Goal: Information Seeking & Learning: Learn about a topic

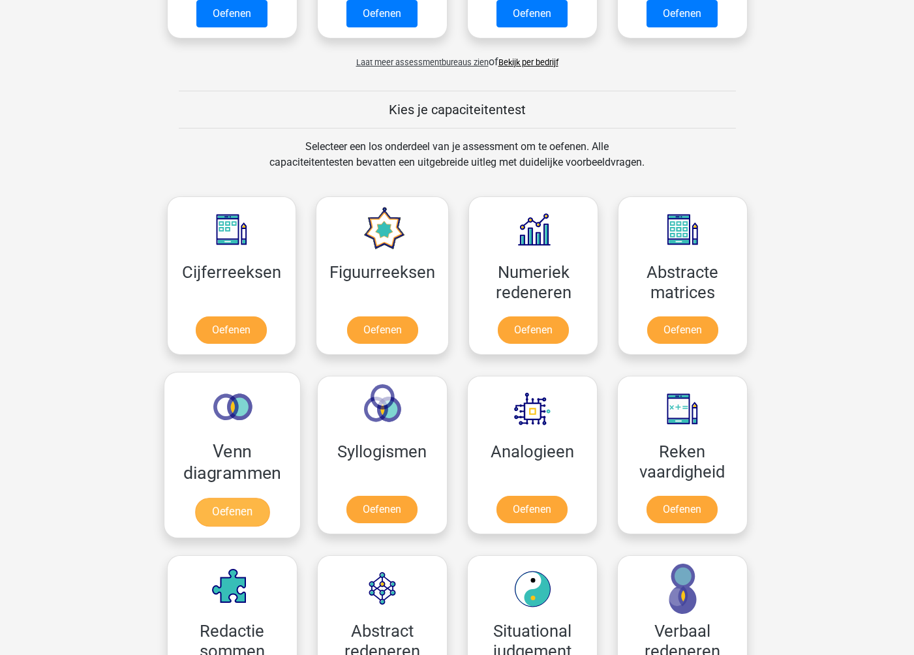
scroll to position [497, 0]
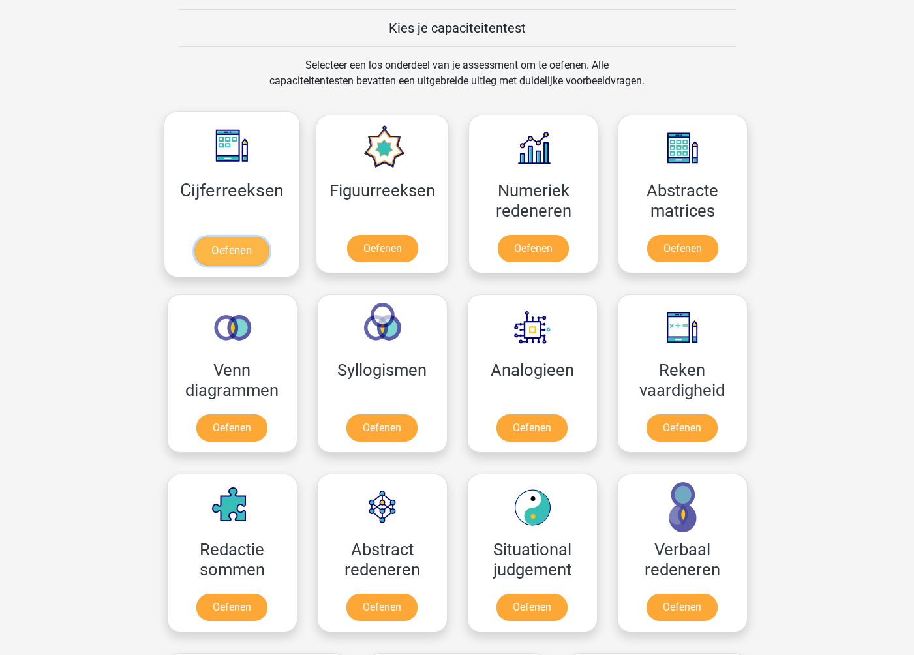
click at [238, 258] on link "Oefenen" at bounding box center [231, 251] width 74 height 29
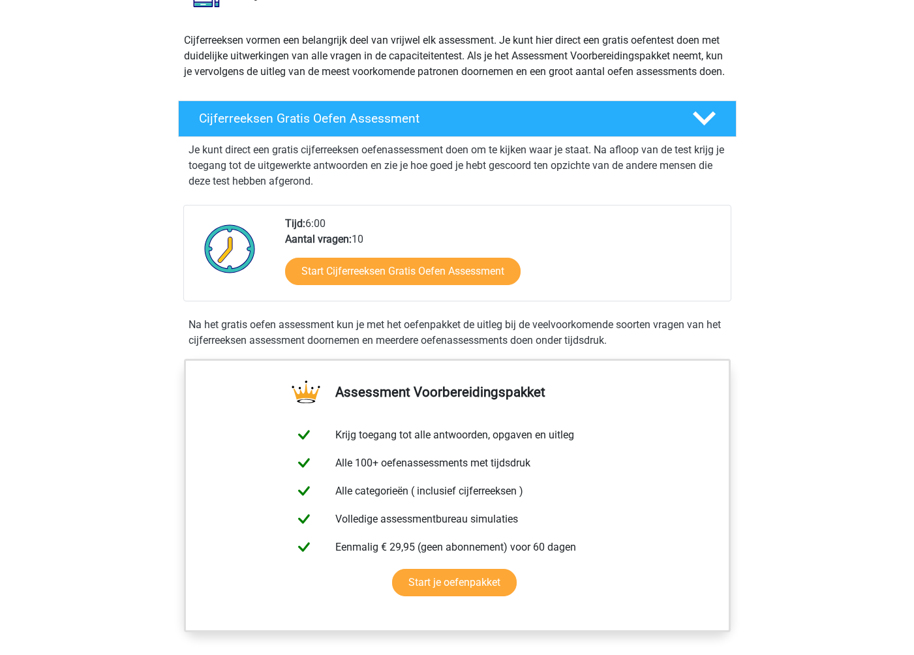
scroll to position [157, 0]
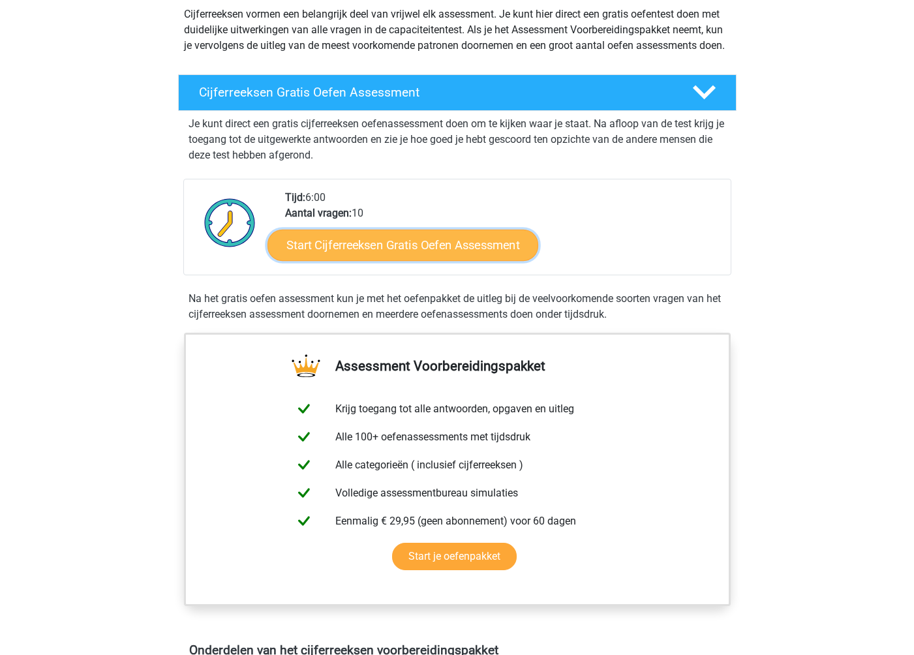
click at [389, 260] on link "Start Cijferreeksen Gratis Oefen Assessment" at bounding box center [402, 244] width 271 height 31
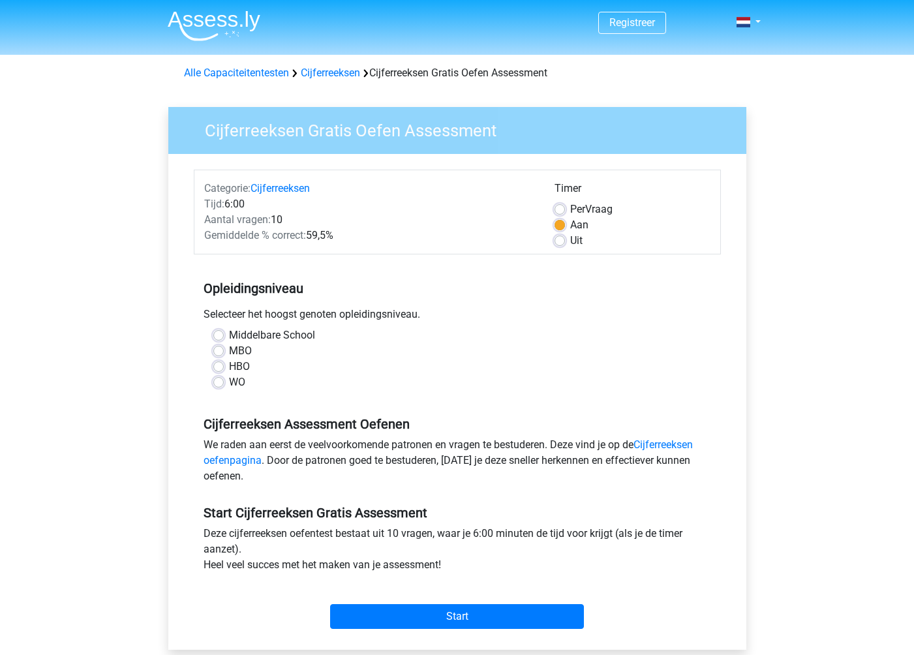
click at [229, 385] on label "WO" at bounding box center [237, 382] width 16 height 16
click at [218, 385] on input "WO" at bounding box center [218, 380] width 10 height 13
radio input "true"
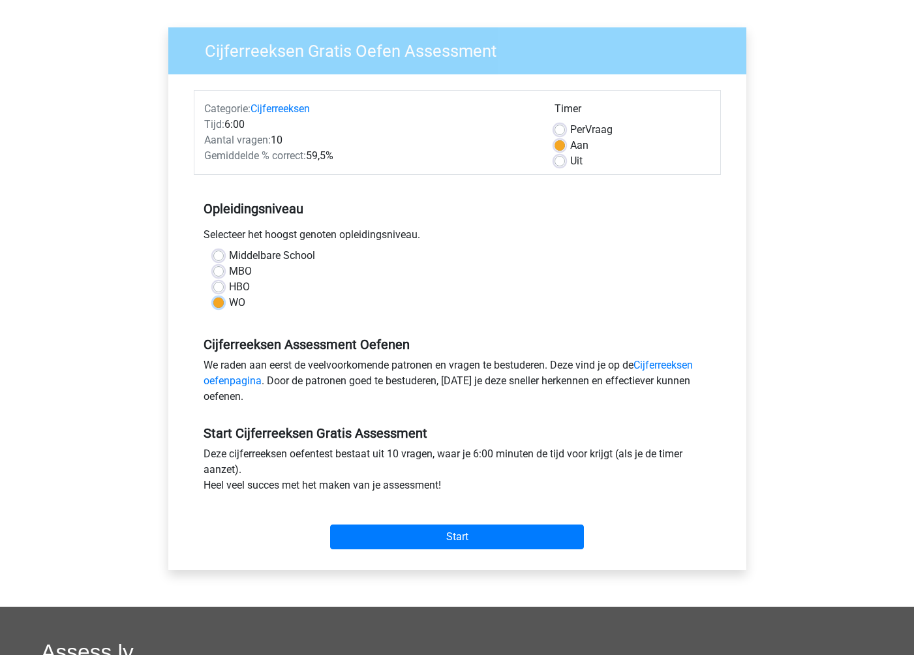
scroll to position [82, 0]
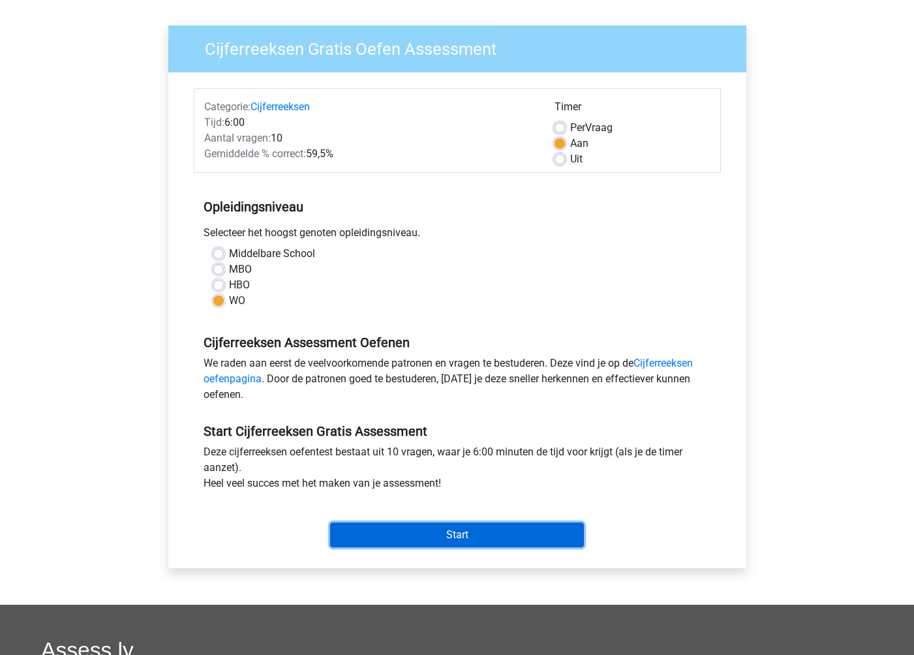
click at [467, 539] on input "Start" at bounding box center [457, 534] width 254 height 25
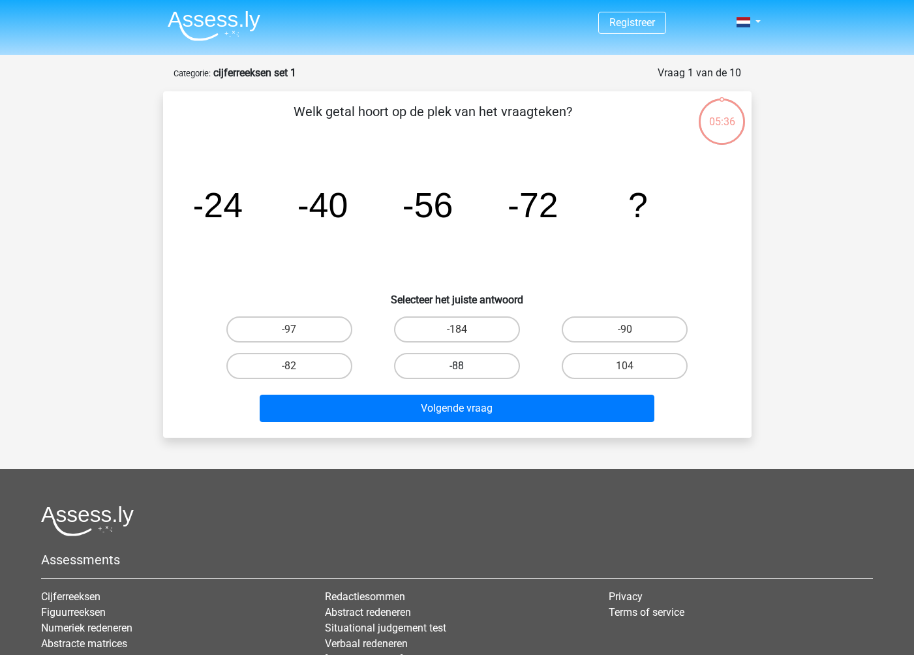
click at [484, 373] on label "-88" at bounding box center [457, 366] width 126 height 26
click at [465, 373] on input "-88" at bounding box center [460, 370] width 8 height 8
radio input "true"
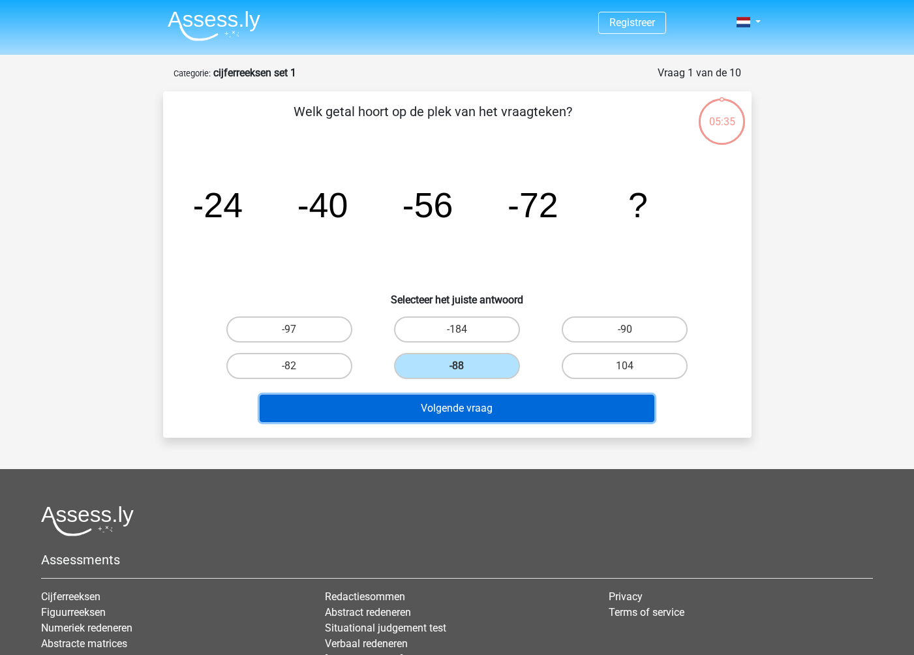
click at [506, 408] on button "Volgende vraag" at bounding box center [457, 408] width 395 height 27
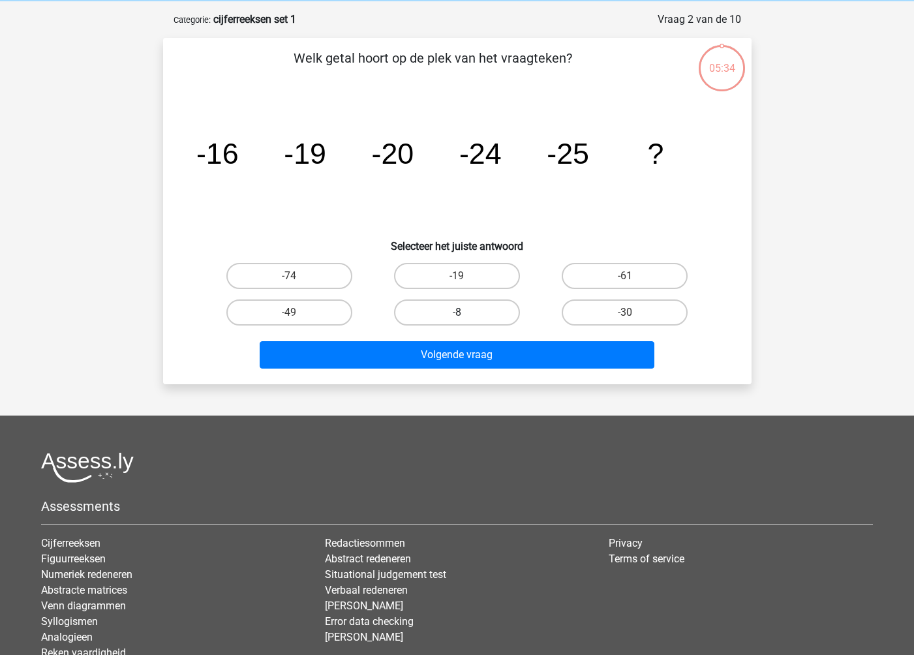
scroll to position [65, 0]
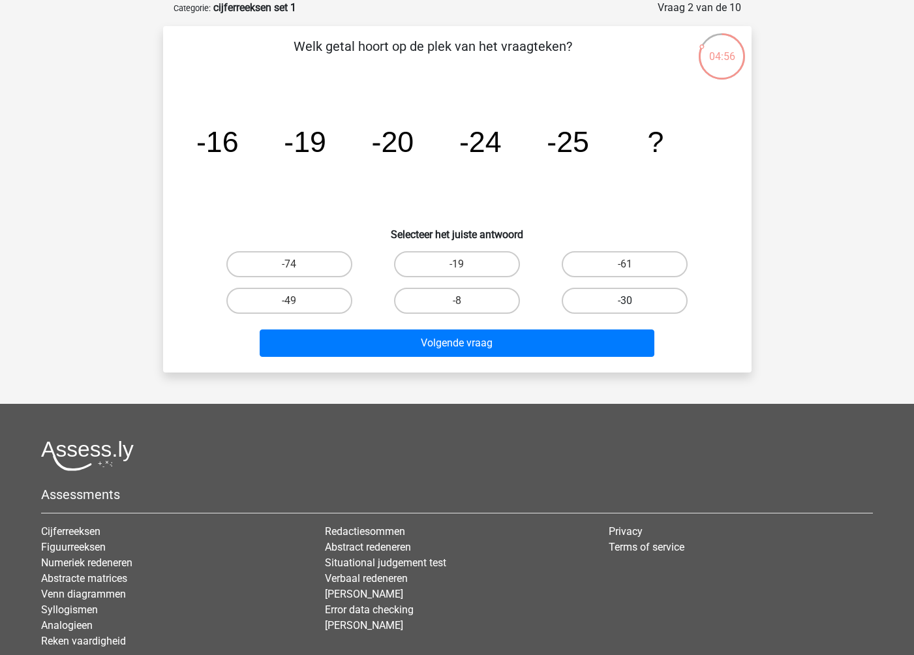
click at [606, 307] on label "-30" at bounding box center [624, 301] width 126 height 26
click at [625, 307] on input "-30" at bounding box center [629, 305] width 8 height 8
radio input "true"
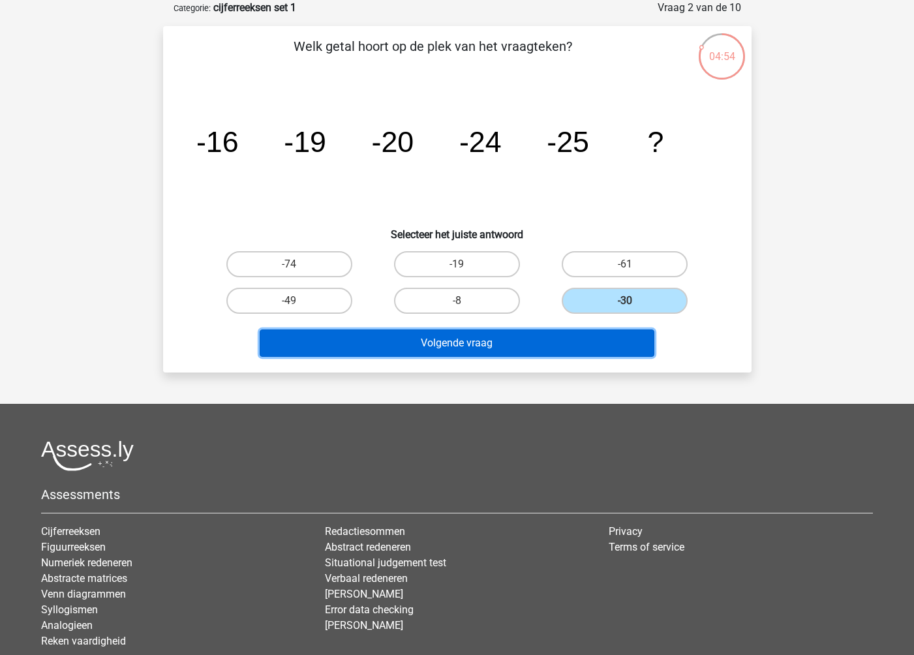
click at [598, 348] on button "Volgende vraag" at bounding box center [457, 342] width 395 height 27
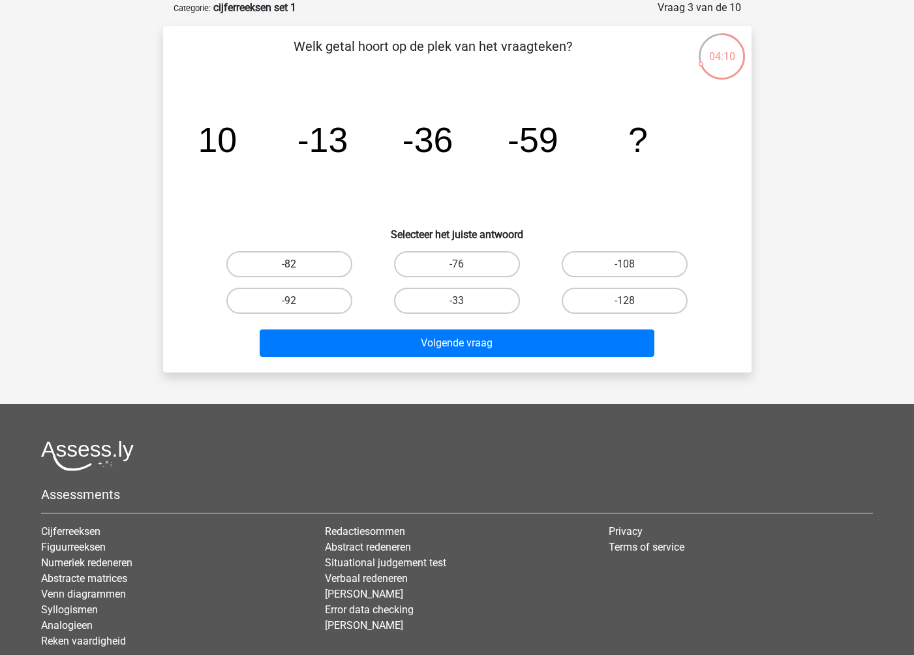
click at [302, 259] on label "-82" at bounding box center [289, 264] width 126 height 26
click at [297, 264] on input "-82" at bounding box center [293, 268] width 8 height 8
radio input "true"
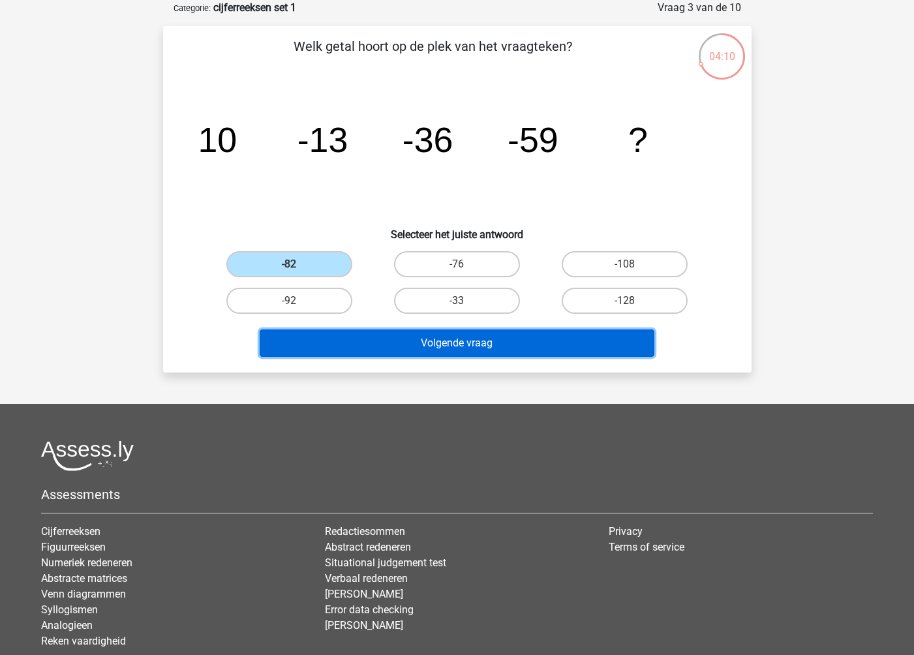
click at [438, 344] on button "Volgende vraag" at bounding box center [457, 342] width 395 height 27
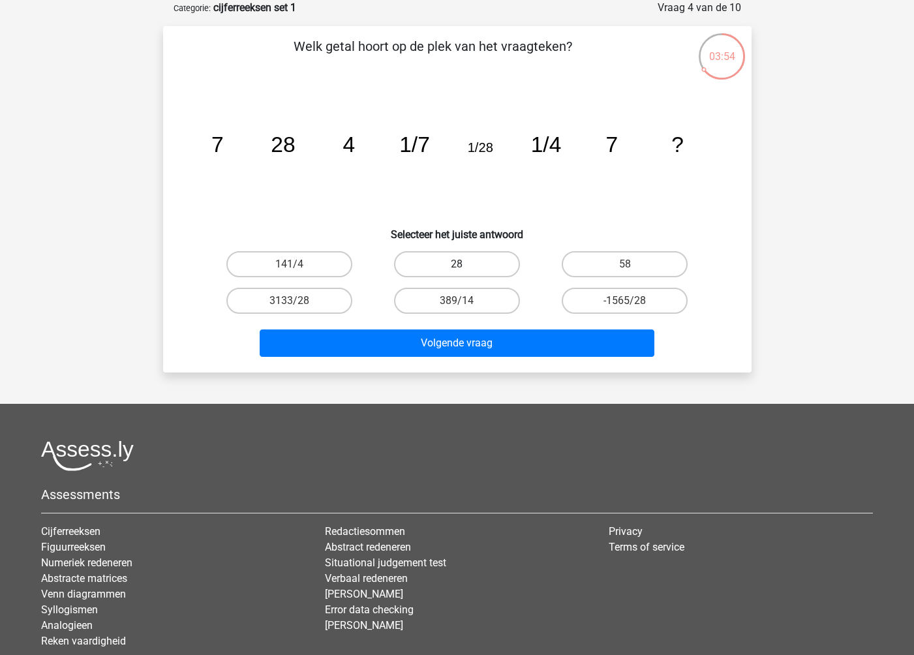
click at [434, 268] on label "28" at bounding box center [457, 264] width 126 height 26
click at [456, 268] on input "28" at bounding box center [460, 268] width 8 height 8
radio input "true"
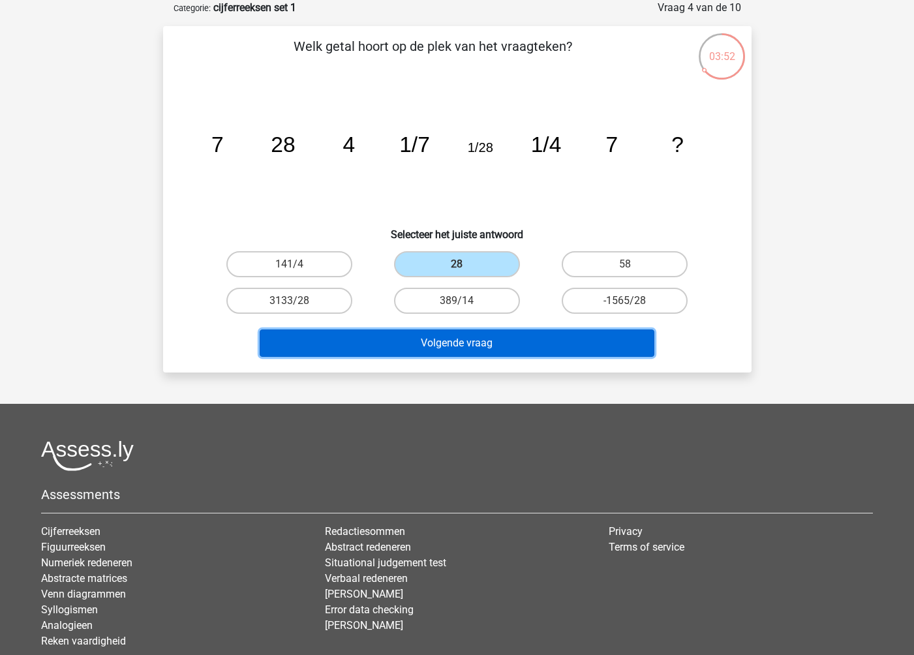
click at [490, 348] on button "Volgende vraag" at bounding box center [457, 342] width 395 height 27
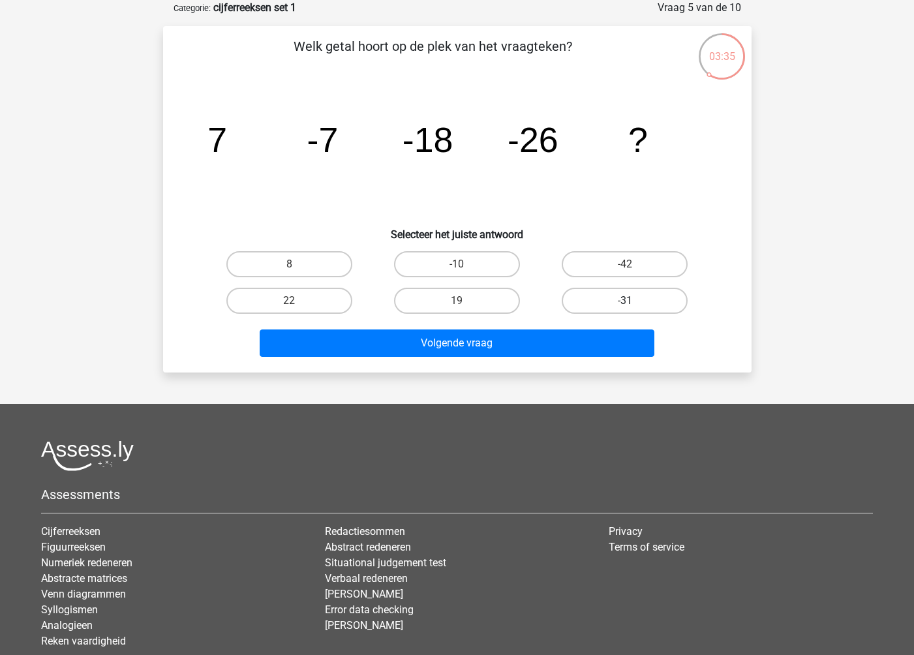
click at [640, 305] on label "-31" at bounding box center [624, 301] width 126 height 26
click at [633, 305] on input "-31" at bounding box center [629, 305] width 8 height 8
radio input "true"
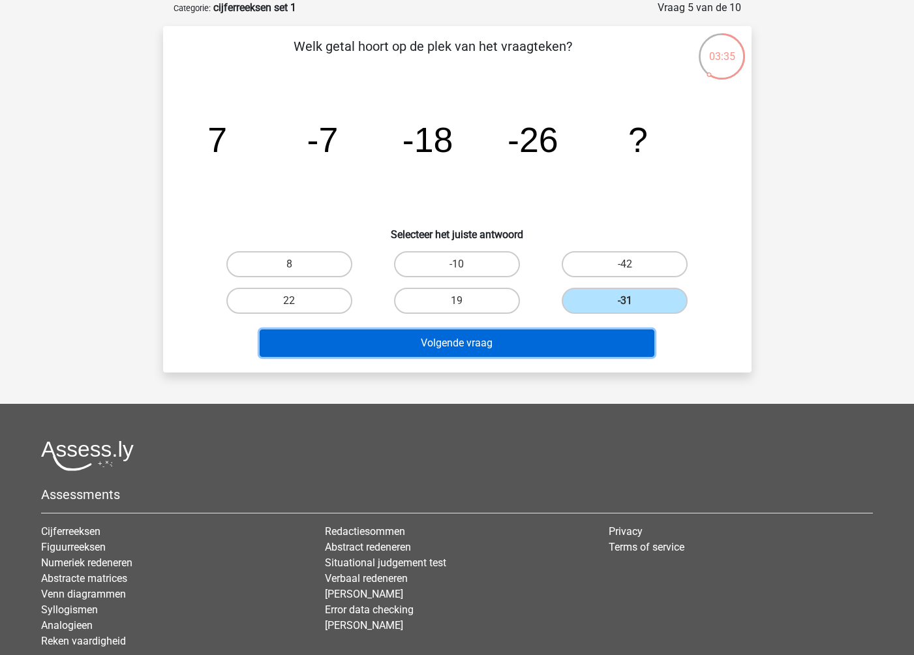
click at [617, 338] on button "Volgende vraag" at bounding box center [457, 342] width 395 height 27
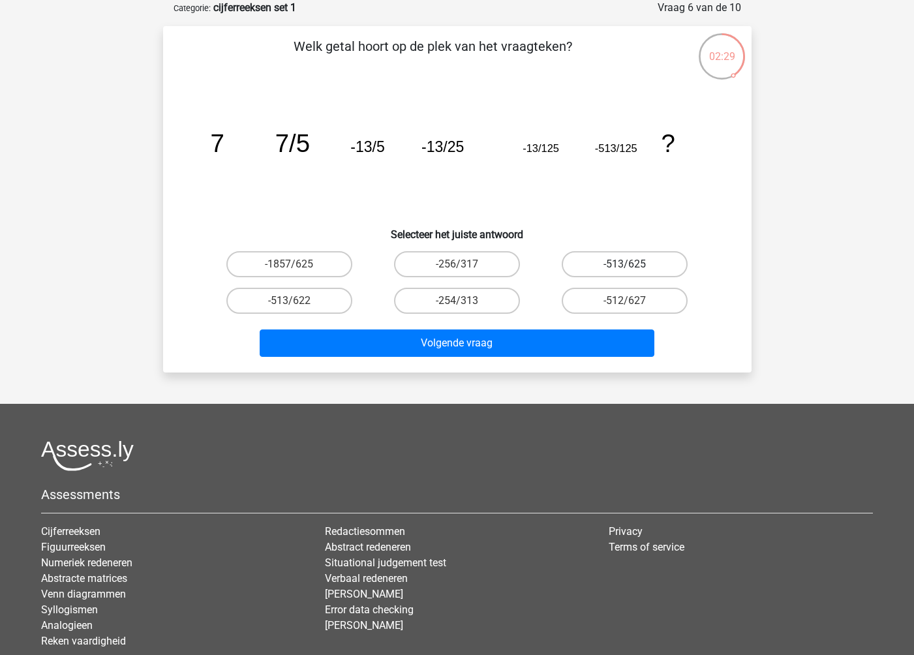
click at [660, 263] on label "-513/625" at bounding box center [624, 264] width 126 height 26
click at [633, 264] on input "-513/625" at bounding box center [629, 268] width 8 height 8
radio input "true"
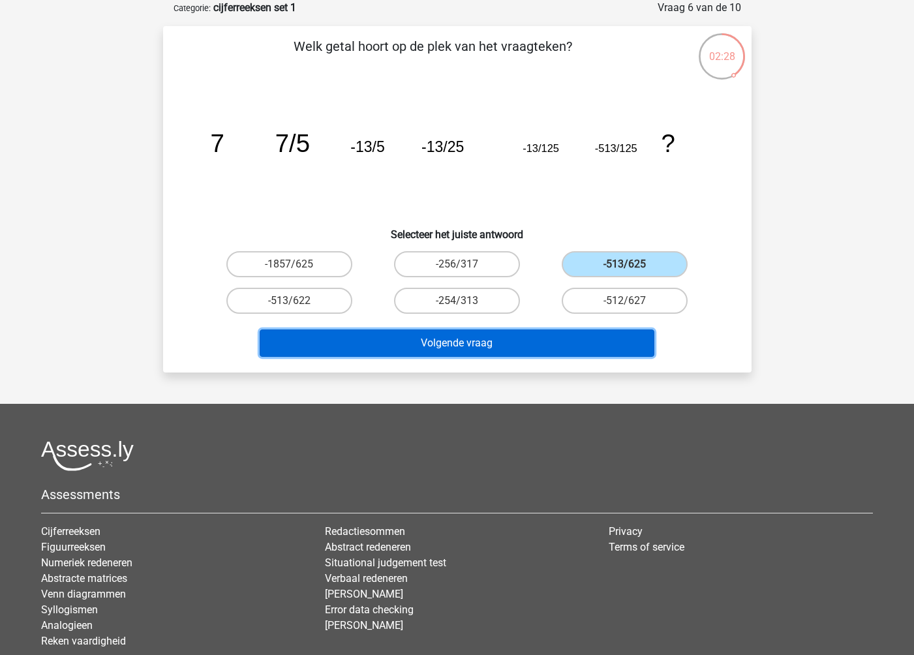
click at [629, 337] on button "Volgende vraag" at bounding box center [457, 342] width 395 height 27
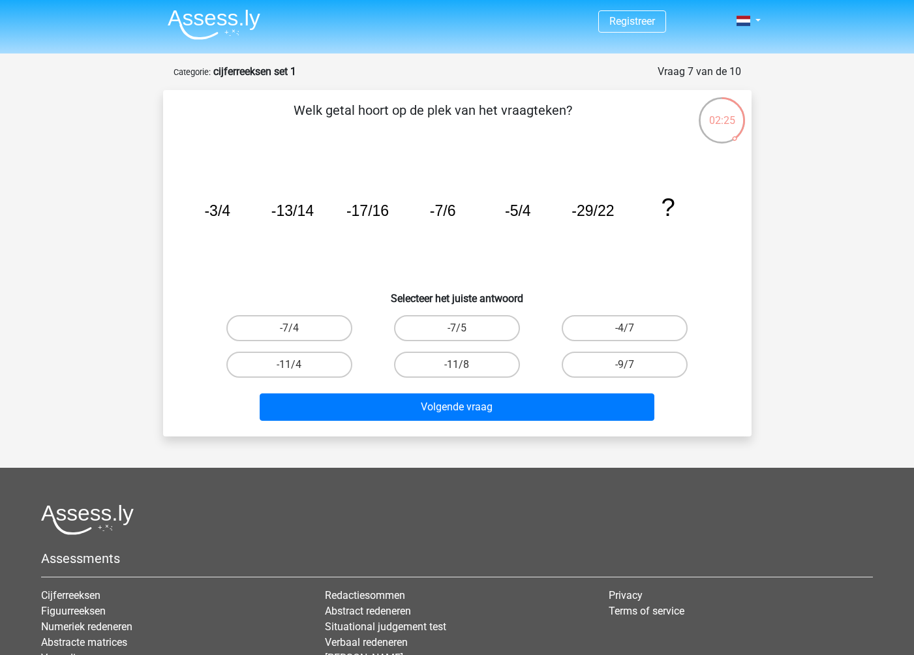
scroll to position [0, 0]
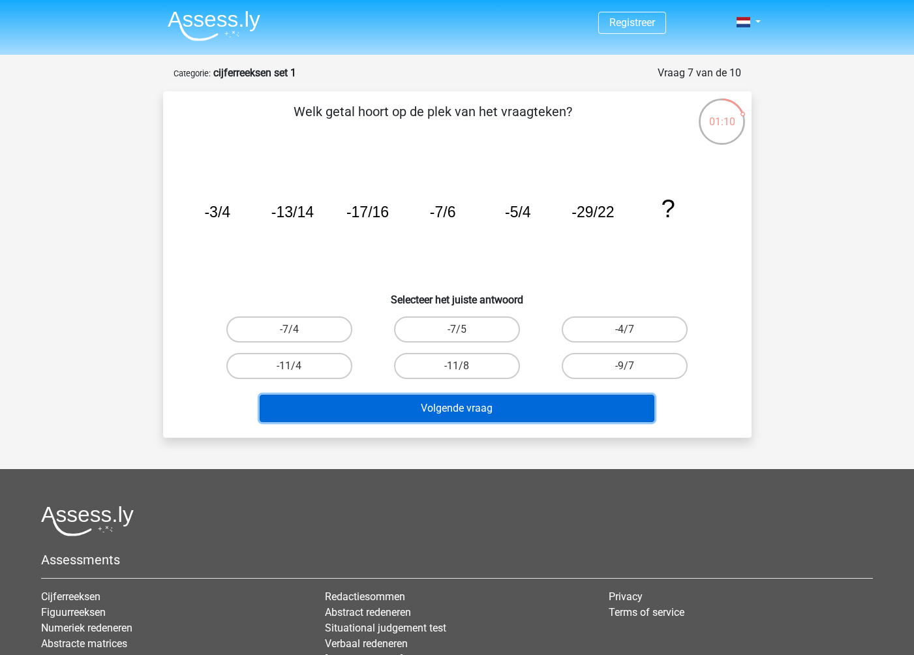
click at [441, 404] on button "Volgende vraag" at bounding box center [457, 408] width 395 height 27
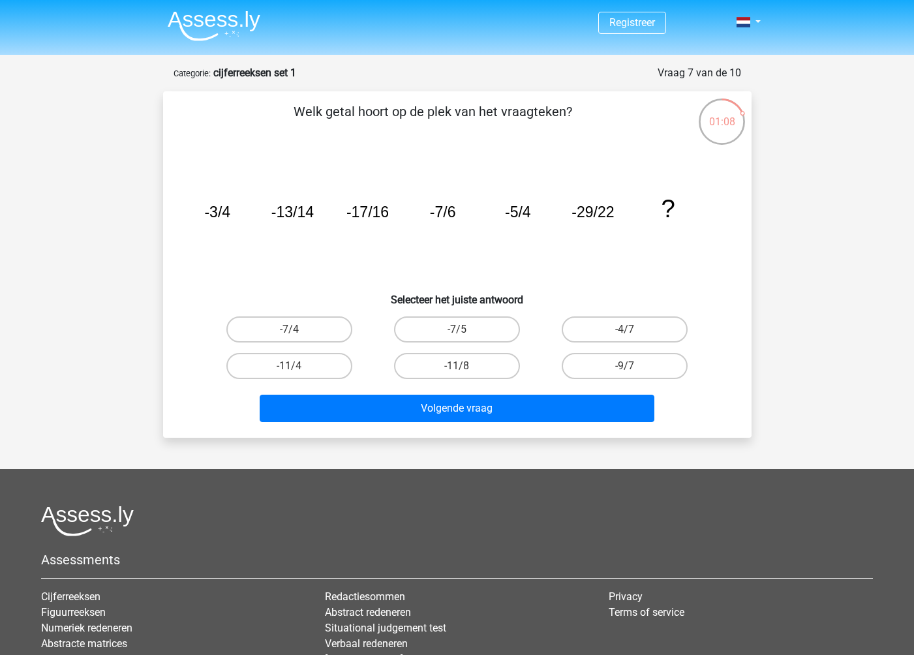
click at [380, 230] on icon "image/svg+xml -3/4 -13/14 -17/16 -7/6 -5/4 -29/22 ?" at bounding box center [457, 217] width 526 height 132
click at [293, 335] on input "-7/4" at bounding box center [293, 333] width 8 height 8
radio input "true"
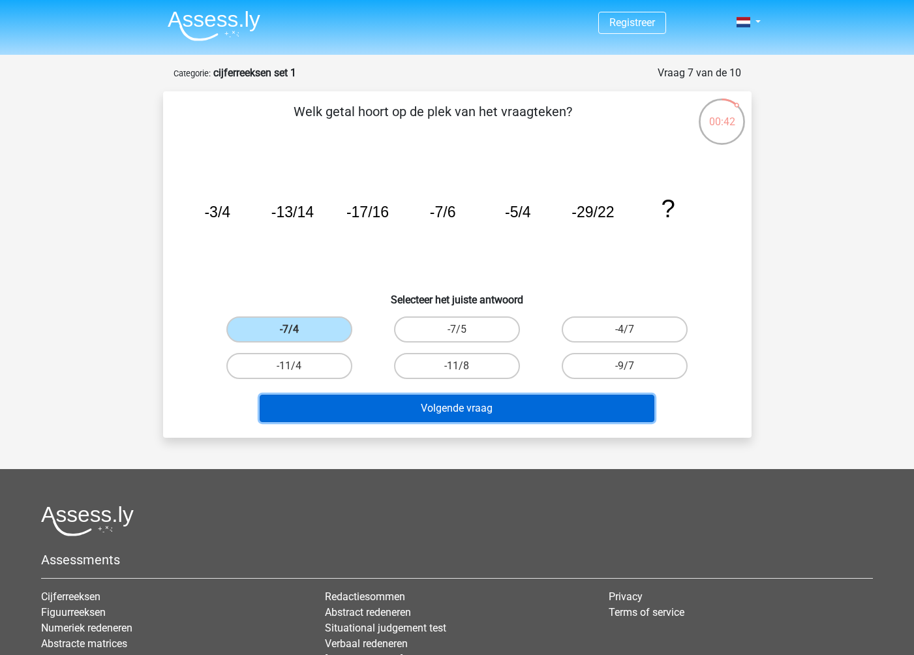
click at [410, 408] on button "Volgende vraag" at bounding box center [457, 408] width 395 height 27
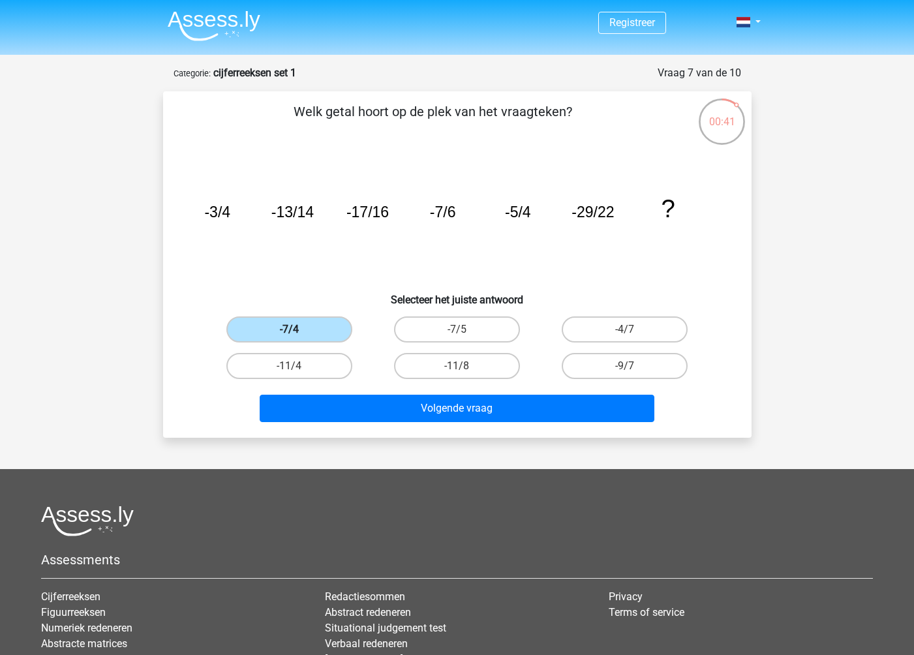
click at [335, 332] on label "-7/4" at bounding box center [289, 329] width 126 height 26
click at [297, 332] on input "-7/4" at bounding box center [293, 333] width 8 height 8
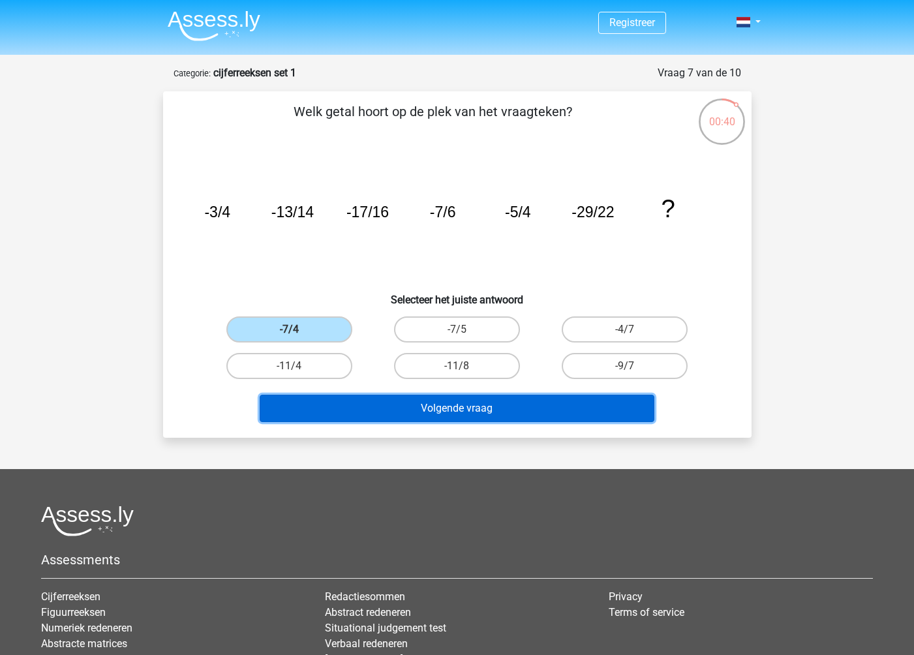
click at [404, 406] on button "Volgende vraag" at bounding box center [457, 408] width 395 height 27
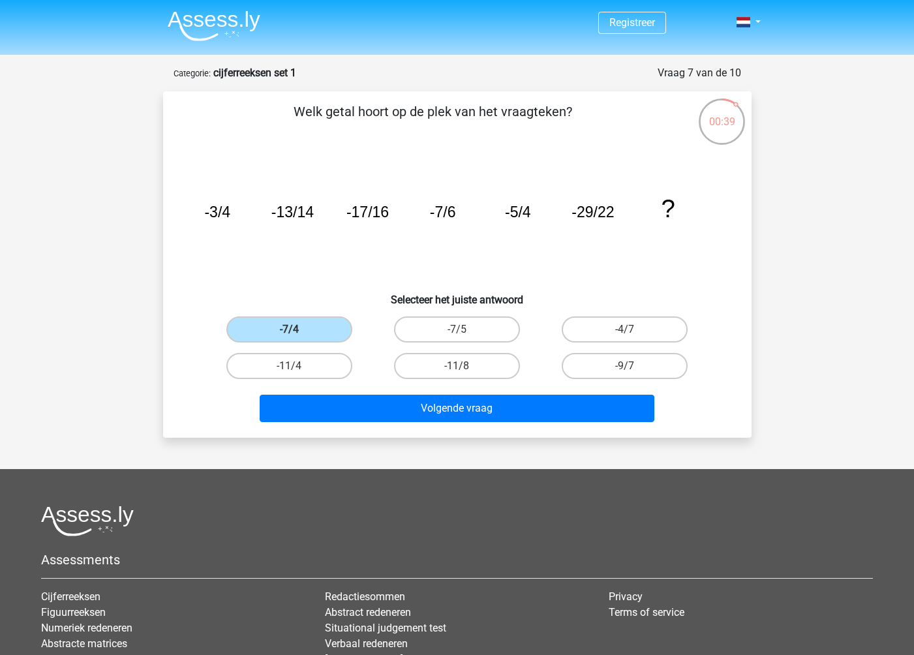
click at [457, 329] on input "-7/5" at bounding box center [460, 333] width 8 height 8
radio input "true"
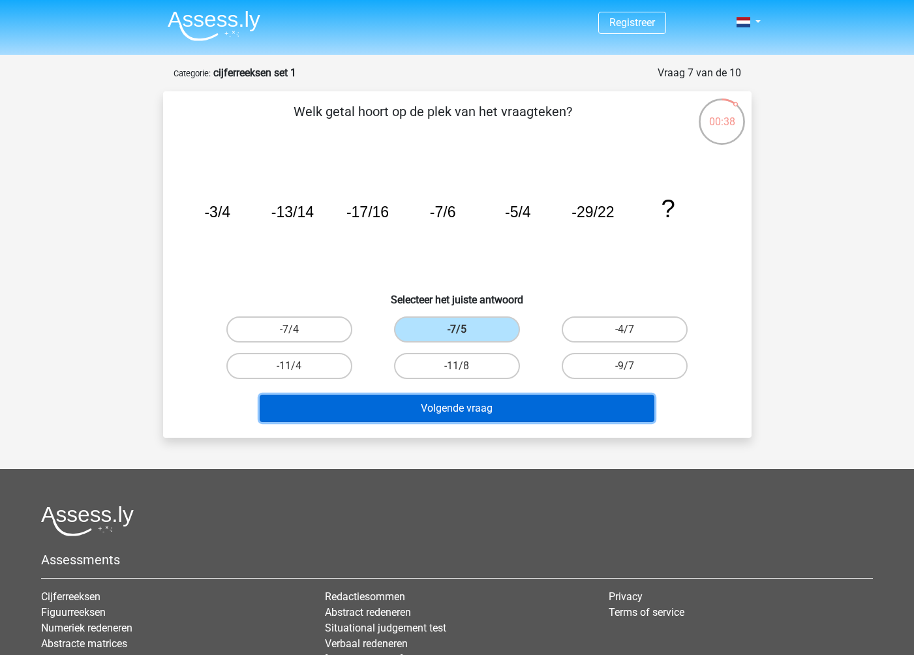
click at [516, 408] on button "Volgende vraag" at bounding box center [457, 408] width 395 height 27
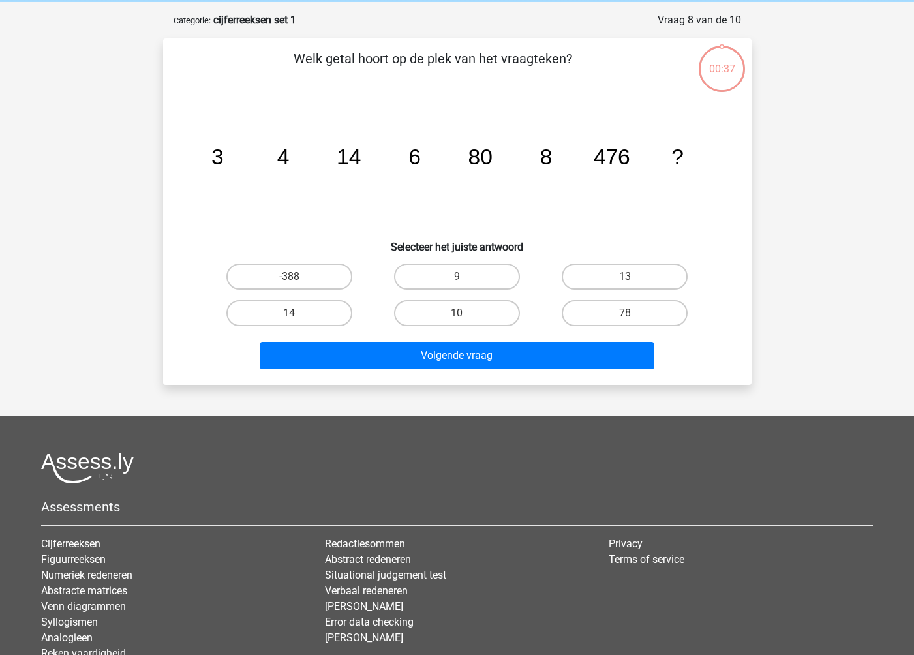
scroll to position [65, 0]
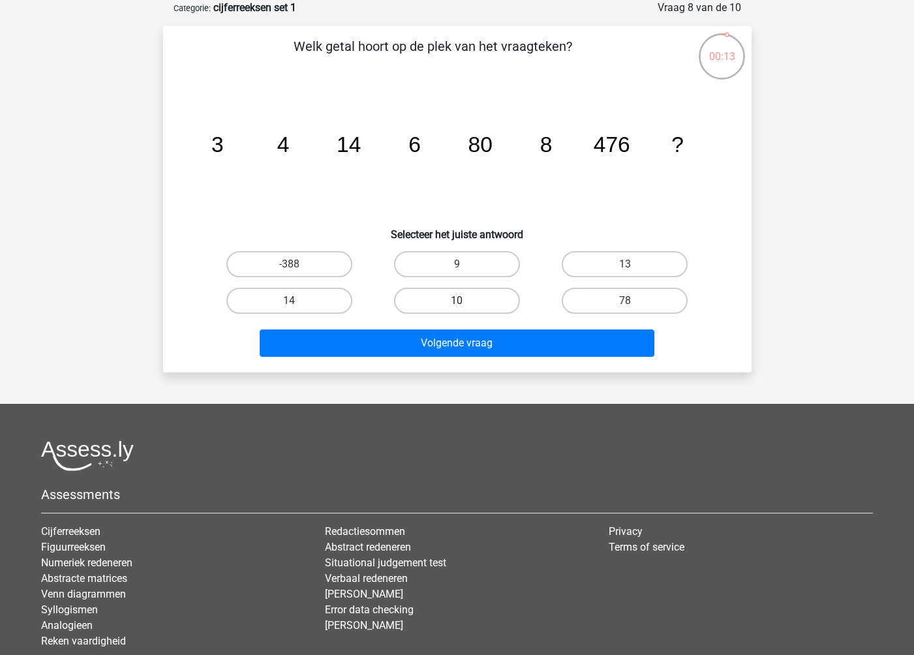
click at [474, 301] on label "10" at bounding box center [457, 301] width 126 height 26
click at [465, 301] on input "10" at bounding box center [460, 305] width 8 height 8
radio input "true"
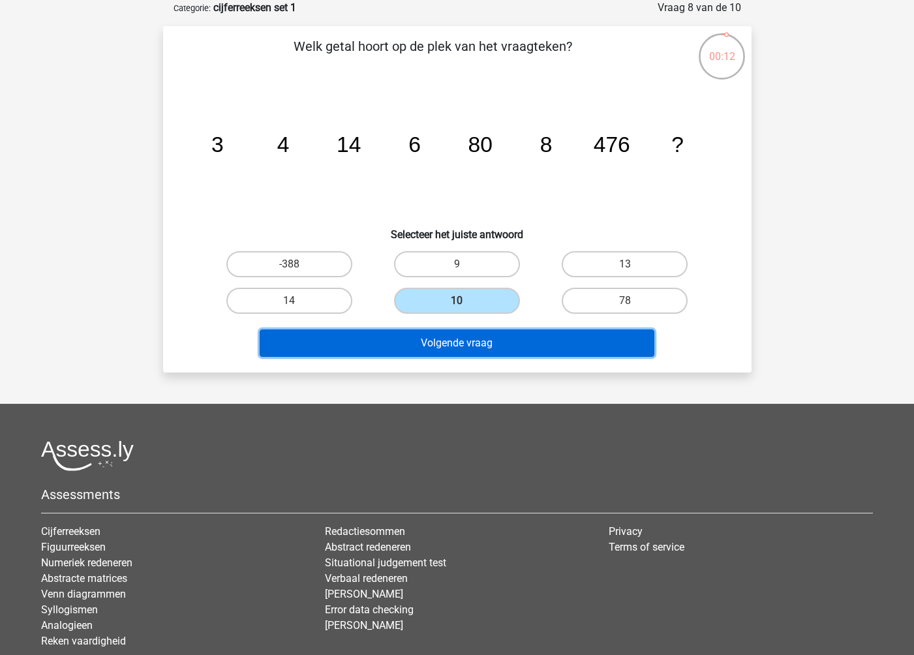
click at [498, 342] on button "Volgende vraag" at bounding box center [457, 342] width 395 height 27
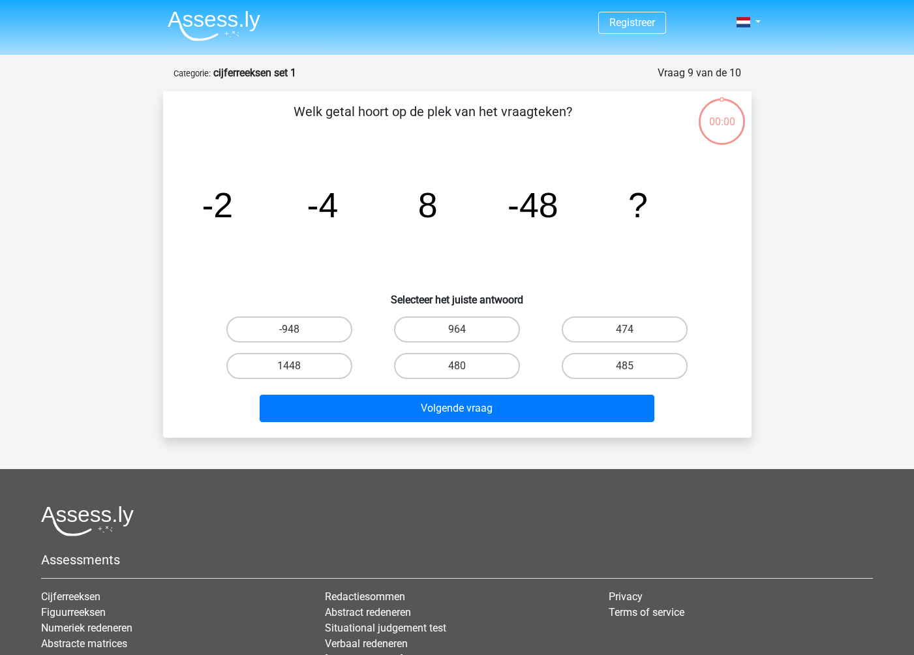
scroll to position [65, 0]
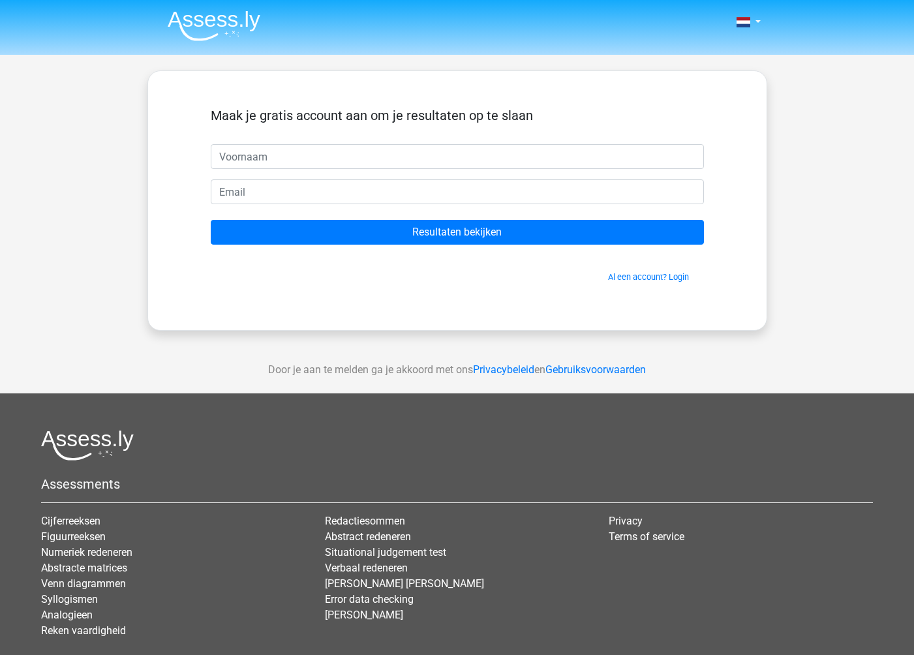
click at [438, 164] on input "text" at bounding box center [457, 156] width 493 height 25
click at [488, 287] on div "Maak je gratis account aan om je resultaten op te slaan Resultaten bekijken Al …" at bounding box center [457, 200] width 556 height 196
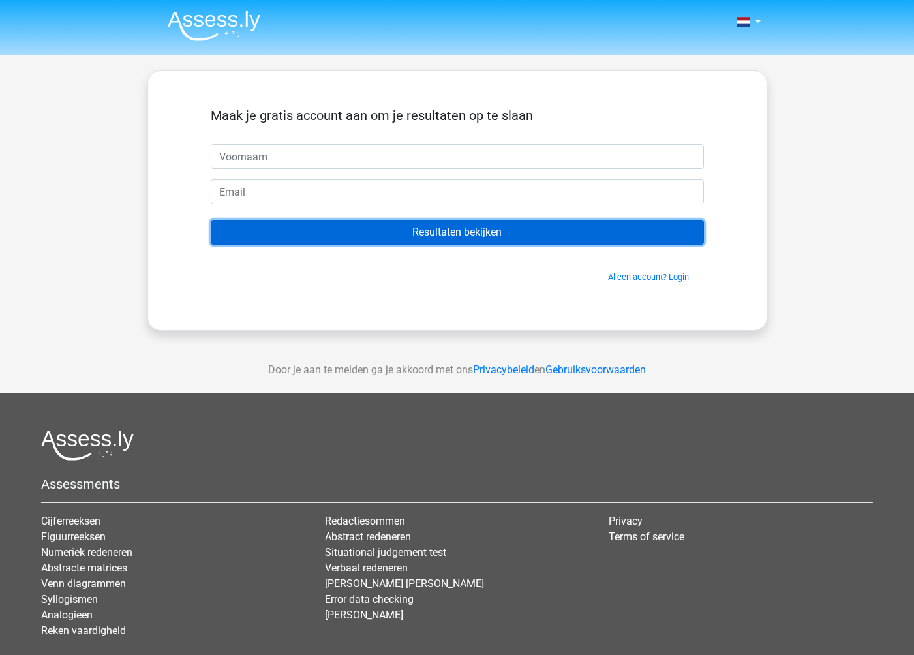
click at [486, 226] on input "Resultaten bekijken" at bounding box center [457, 232] width 493 height 25
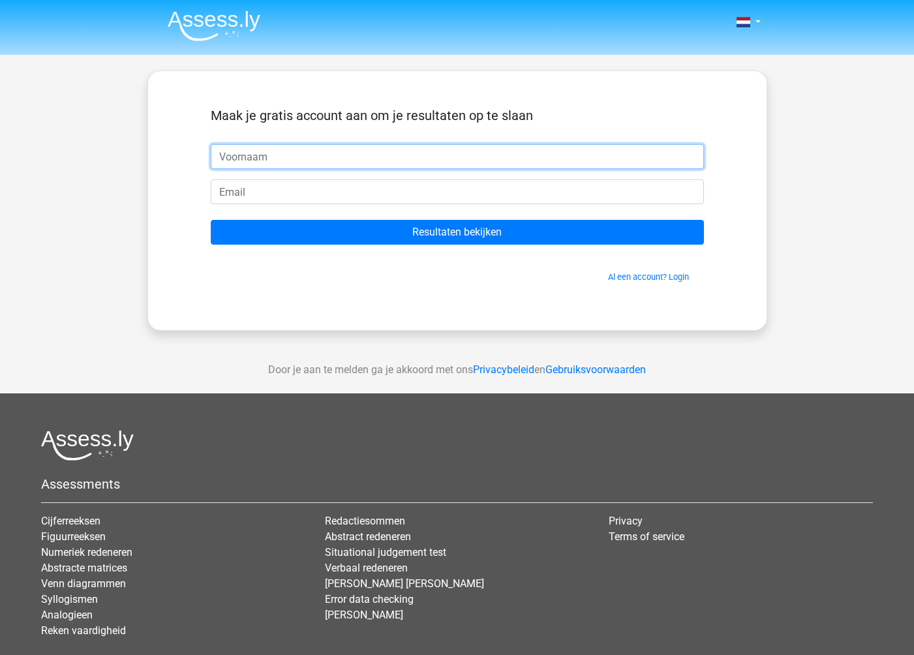
click at [353, 165] on input "text" at bounding box center [457, 156] width 493 height 25
type input "[PERSON_NAME]"
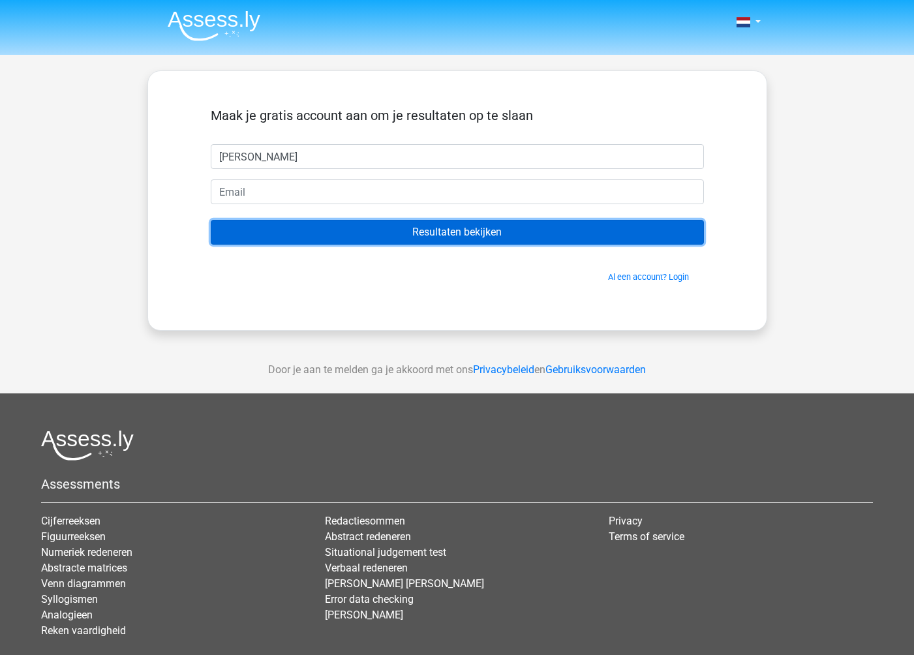
click at [333, 238] on input "Resultaten bekijken" at bounding box center [457, 232] width 493 height 25
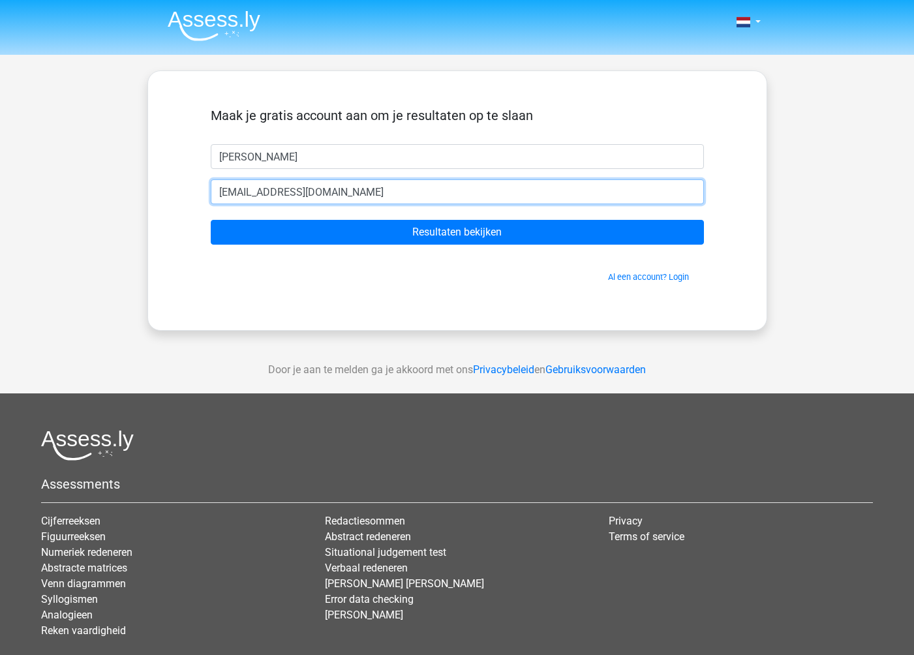
type input "[EMAIL_ADDRESS][DOMAIN_NAME]"
click at [211, 220] on input "Resultaten bekijken" at bounding box center [457, 232] width 493 height 25
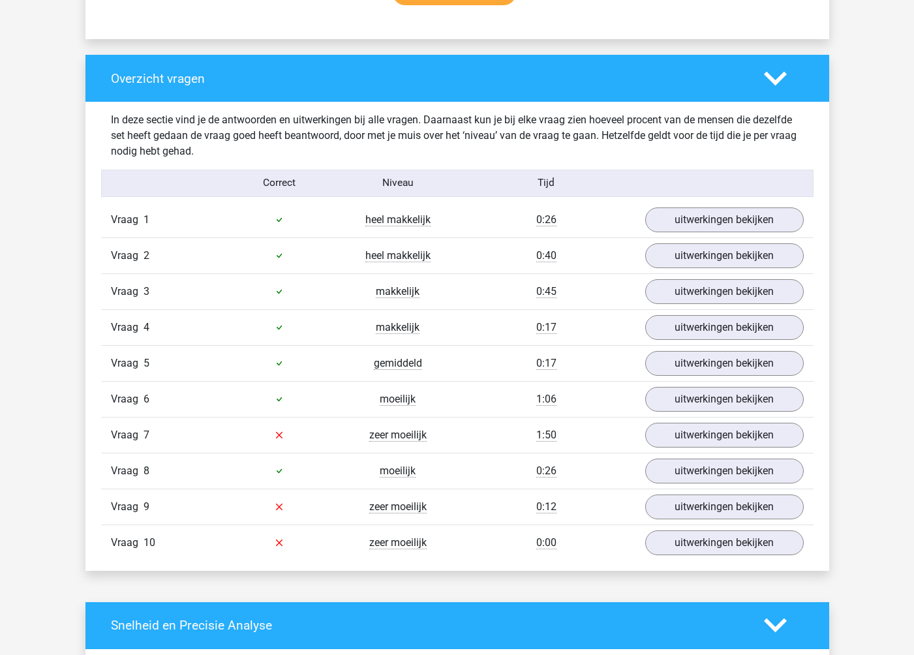
scroll to position [925, 0]
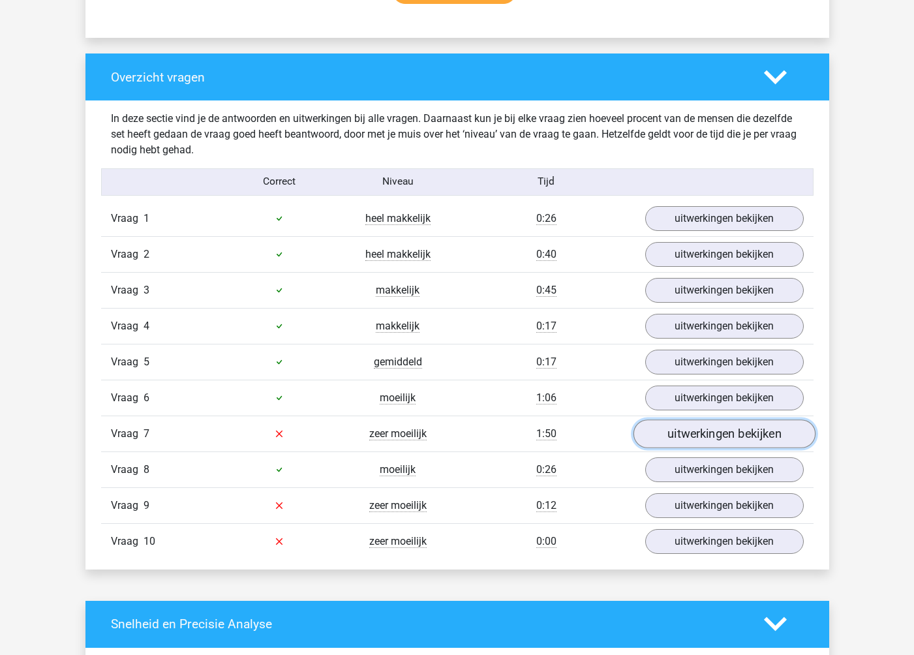
click at [693, 441] on link "uitwerkingen bekijken" at bounding box center [724, 433] width 182 height 29
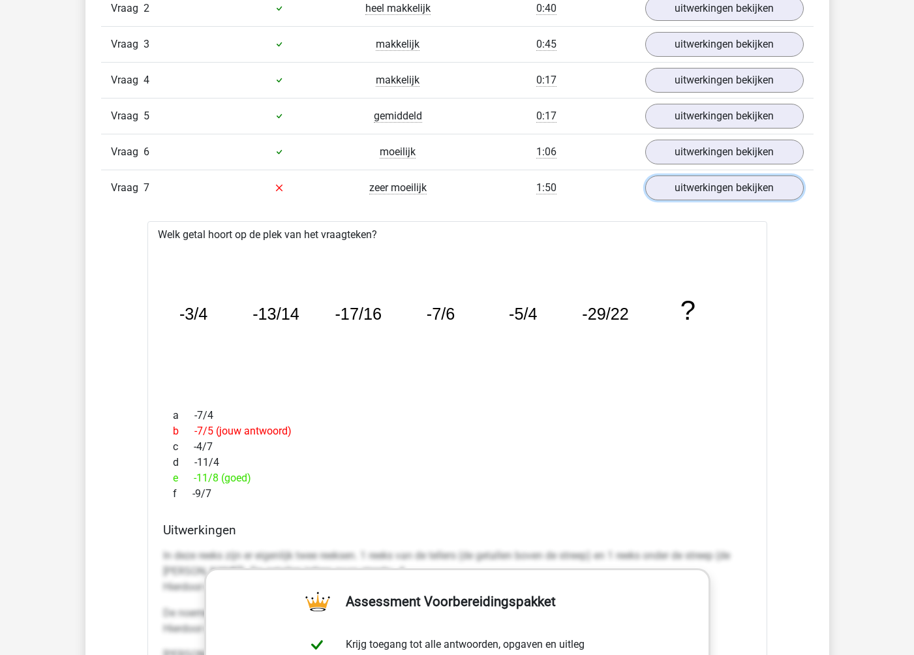
scroll to position [1167, 0]
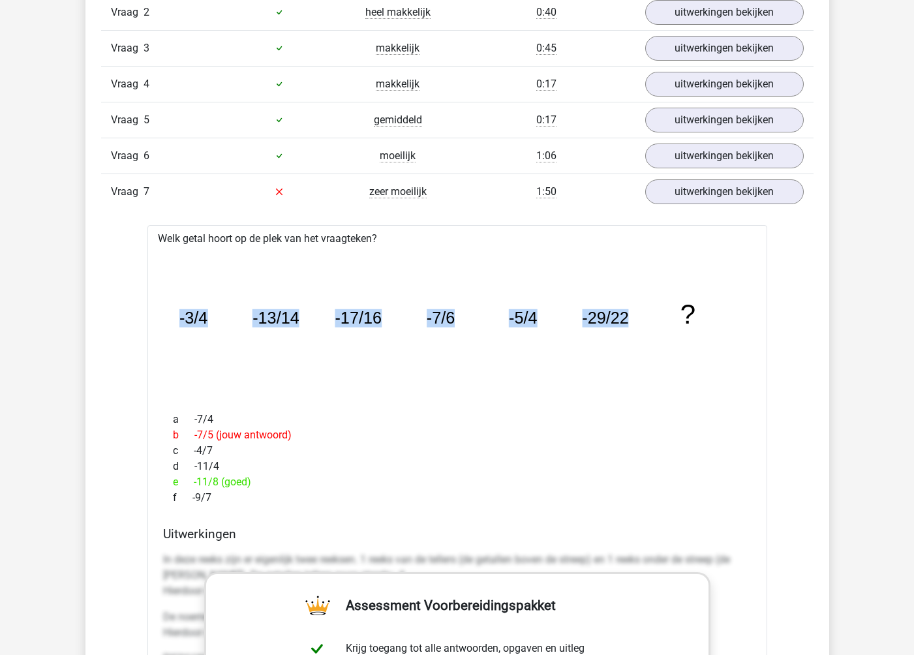
drag, startPoint x: 627, startPoint y: 320, endPoint x: 172, endPoint y: 345, distance: 455.2
click at [172, 345] on icon "image/svg+xml -3/4 -13/14 -17/16 -7/6 -5/4 -29/22 ?" at bounding box center [457, 324] width 578 height 145
copy g "-3/4 -13/14 -17/16 -7/6 -5/4 -29/22"
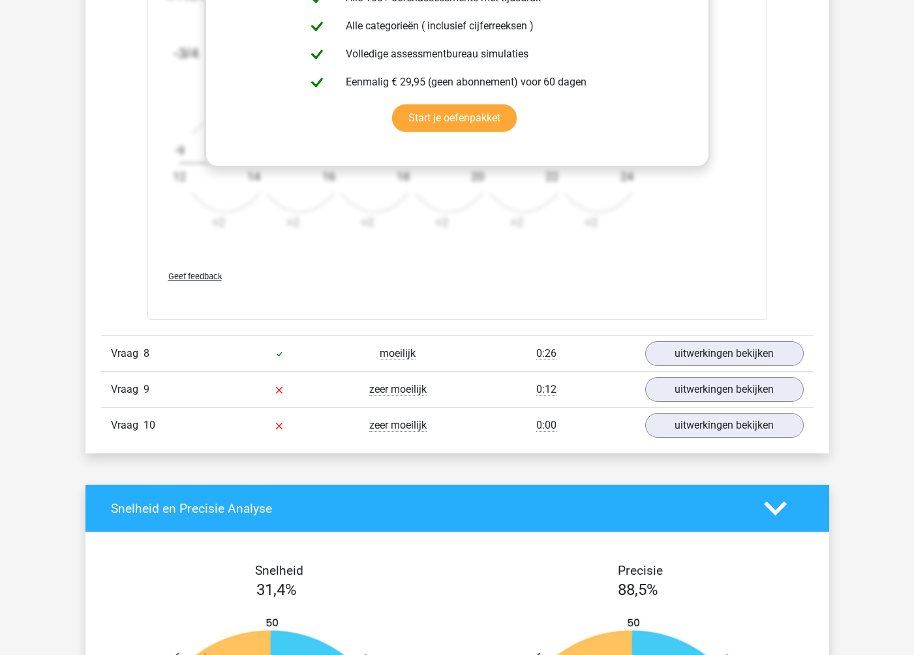
scroll to position [1852, 0]
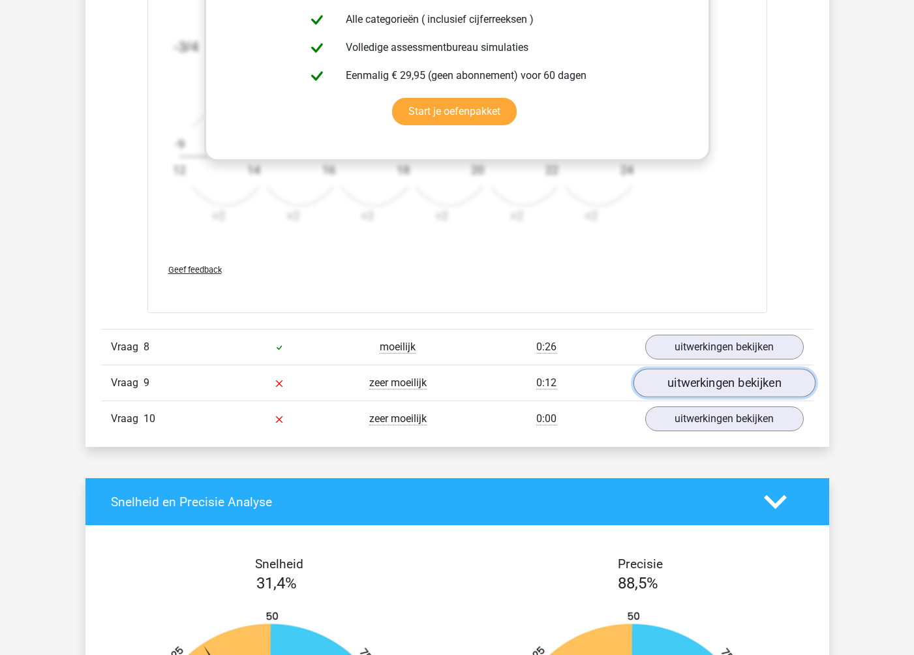
click at [741, 389] on link "uitwerkingen bekijken" at bounding box center [724, 382] width 182 height 29
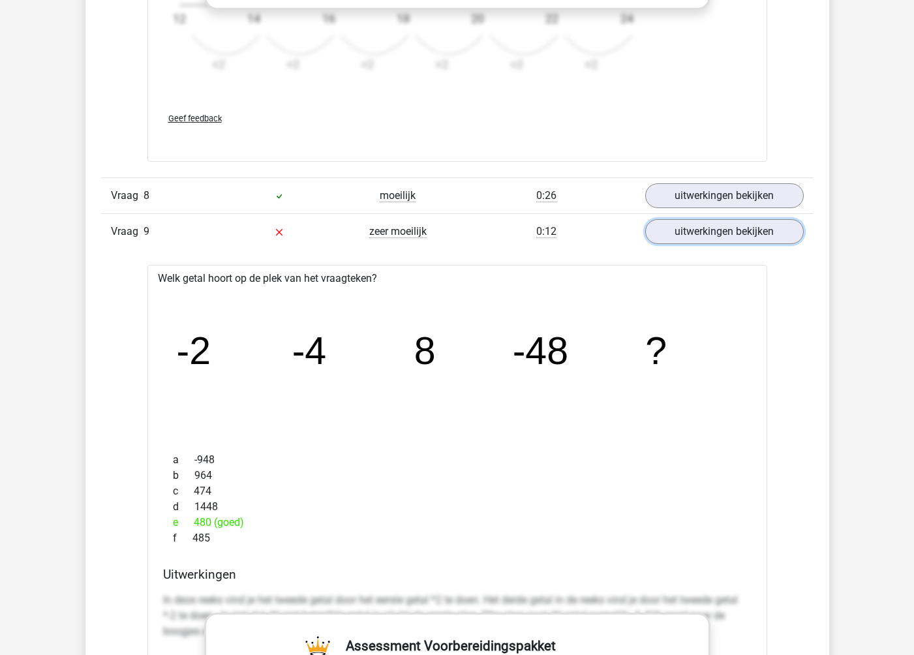
scroll to position [2001, 0]
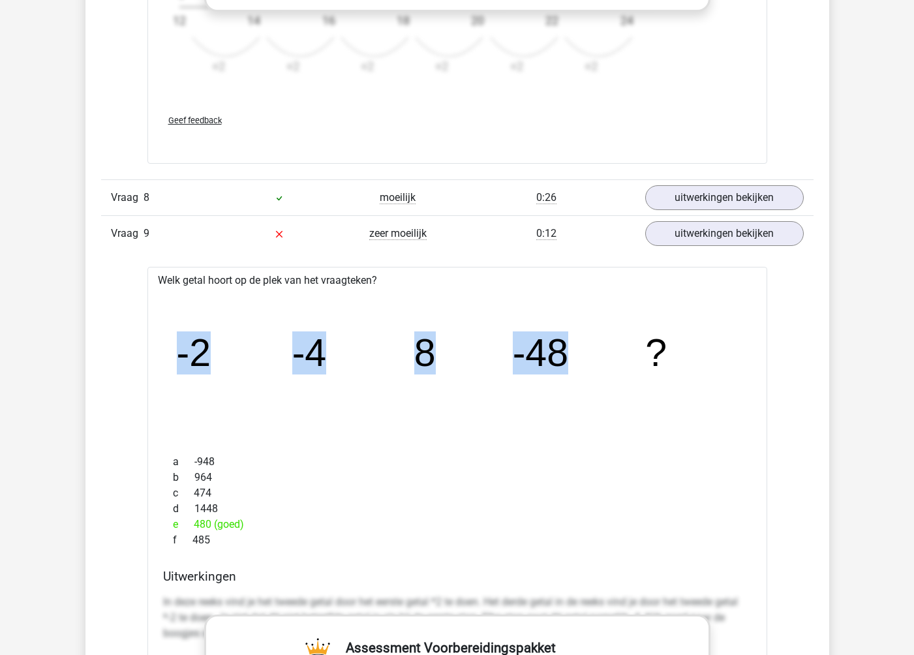
drag, startPoint x: 172, startPoint y: 354, endPoint x: 570, endPoint y: 333, distance: 398.4
click at [570, 333] on icon "image/svg+xml -2 -4 8 -48 ?" at bounding box center [457, 365] width 578 height 145
copy g "-2 -4 8 -48"
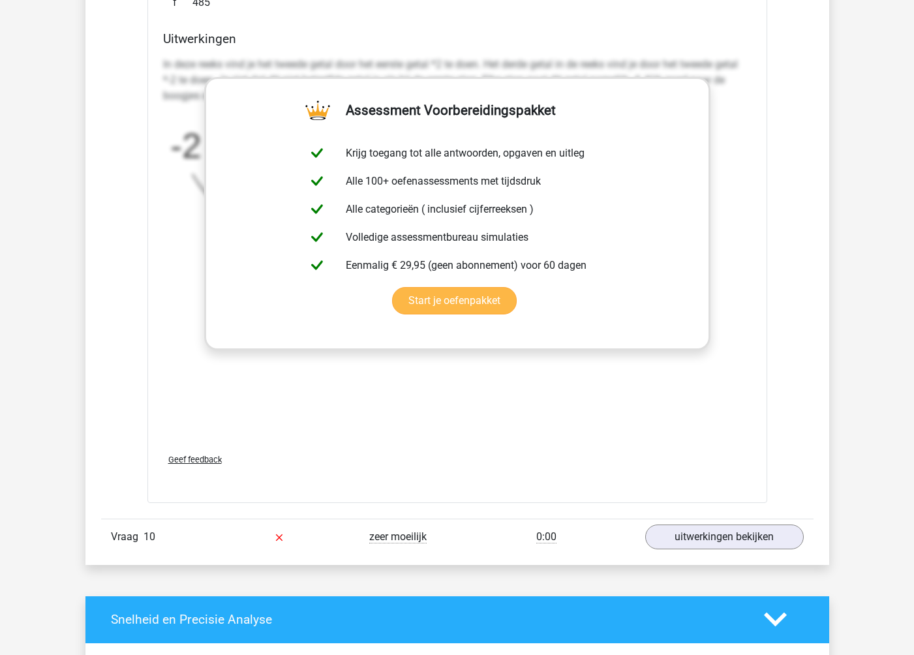
scroll to position [2674, 0]
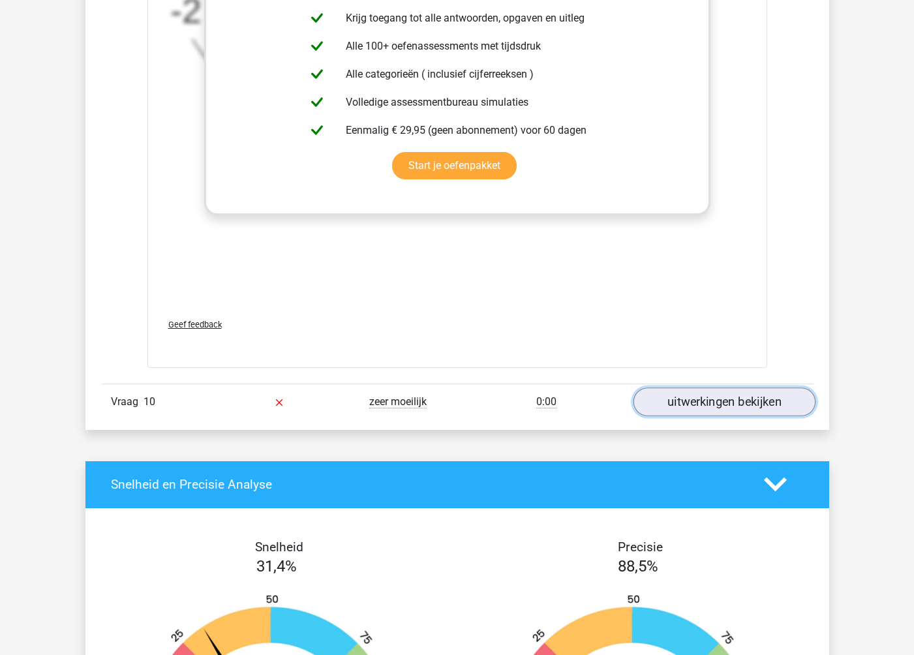
click at [702, 397] on link "uitwerkingen bekijken" at bounding box center [724, 401] width 182 height 29
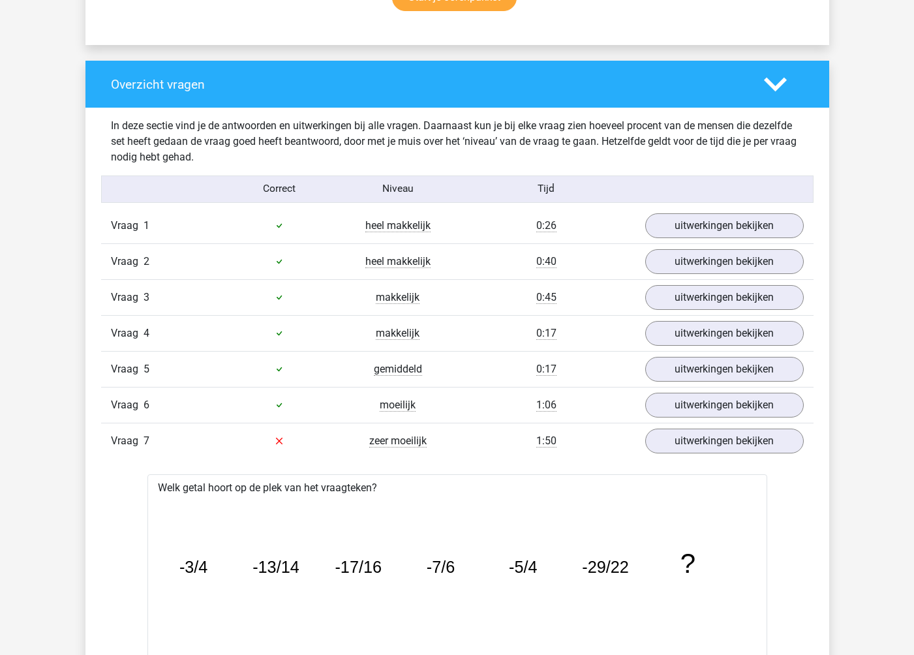
scroll to position [519, 0]
